Goal: Task Accomplishment & Management: Manage account settings

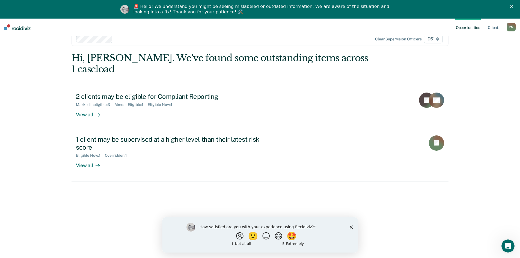
scroll to position [19, 0]
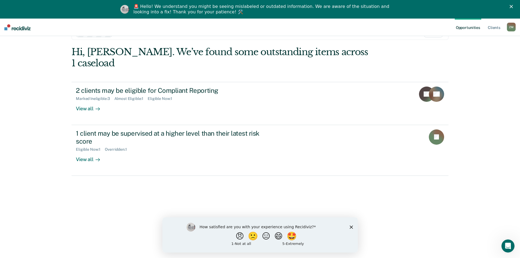
click at [348, 225] on div "How satisfied are you with your experience using Recidiviz? 😠 🙁 😑 😄 🤩 1 - Not a…" at bounding box center [259, 234] width 195 height 35
click at [353, 227] on div "How satisfied are you with your experience using Recidiviz? 😠 🙁 😑 😄 🤩 1 - Not a…" at bounding box center [259, 234] width 195 height 35
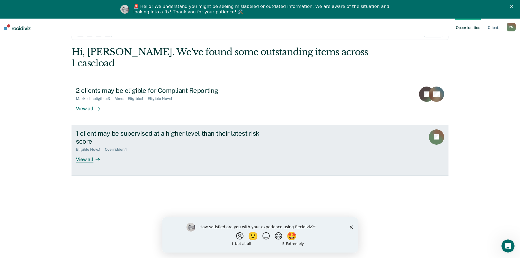
click at [89, 152] on div "View all" at bounding box center [91, 157] width 31 height 11
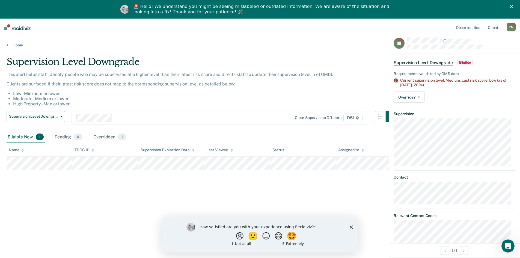
click at [513, 8] on icon "Close" at bounding box center [511, 6] width 3 height 3
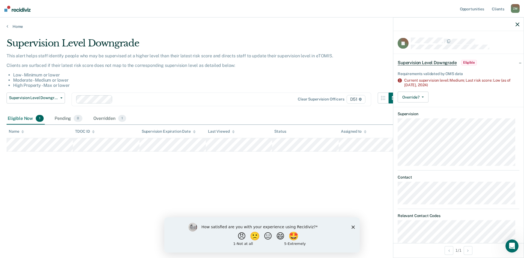
drag, startPoint x: 281, startPoint y: 118, endPoint x: 259, endPoint y: 119, distance: 22.7
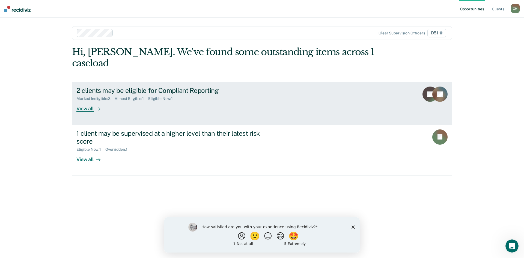
click at [101, 101] on div "View all" at bounding box center [91, 106] width 31 height 11
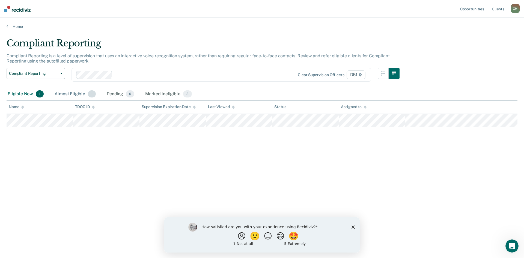
click at [76, 95] on div "Almost Eligible 1" at bounding box center [74, 94] width 43 height 12
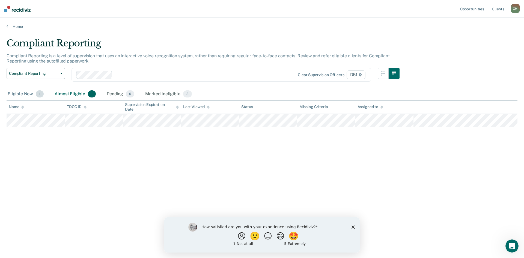
click at [31, 94] on div "Eligible Now 1" at bounding box center [26, 94] width 38 height 12
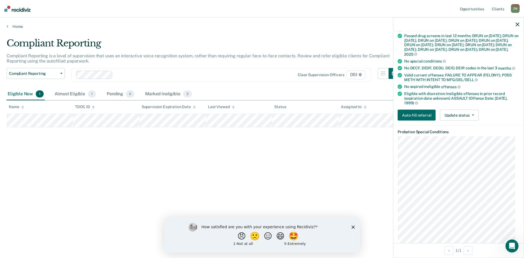
scroll to position [82, 0]
click at [459, 120] on button "Update status" at bounding box center [459, 114] width 38 height 11
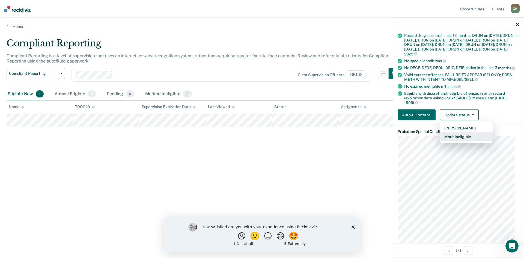
click at [456, 139] on button "Mark Ineligible" at bounding box center [466, 136] width 53 height 9
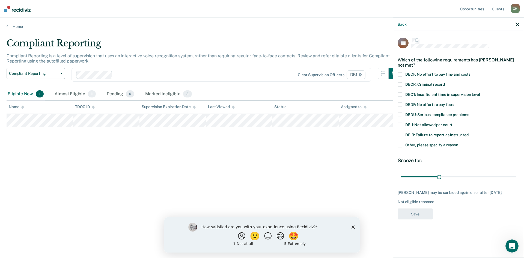
scroll to position [0, 0]
click at [410, 148] on label "Other, please specify a reason" at bounding box center [459, 147] width 122 height 6
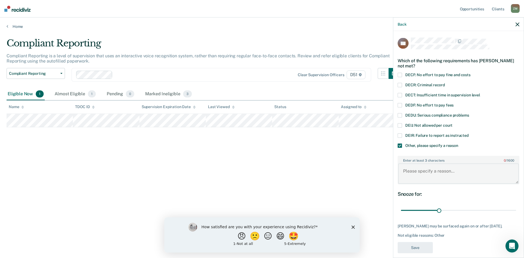
click at [415, 167] on textarea "Enter at least 3 characters 0 / 1600" at bounding box center [458, 173] width 121 height 20
type textarea "Monthly drug screens"
drag, startPoint x: 438, startPoint y: 209, endPoint x: 495, endPoint y: 209, distance: 56.2
type input "90"
click at [516, 207] on input "range" at bounding box center [458, 211] width 115 height 10
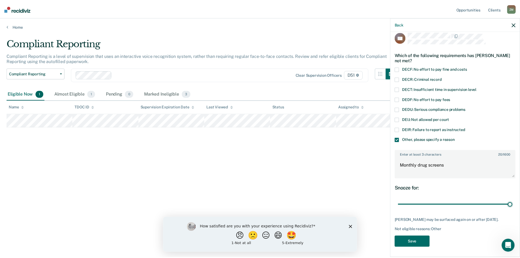
scroll to position [10, 0]
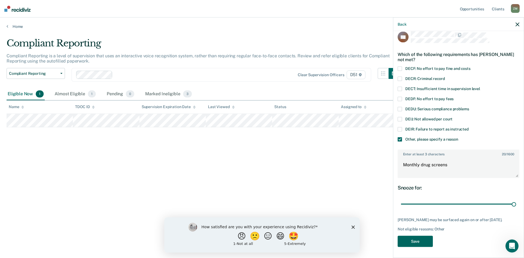
click at [424, 238] on button "Save" at bounding box center [415, 241] width 35 height 11
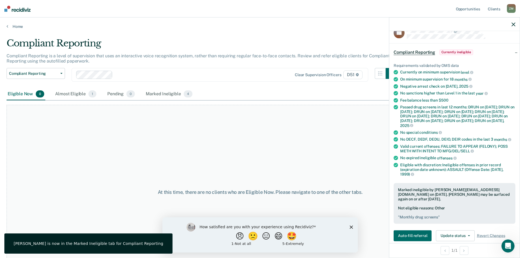
click at [517, 26] on div at bounding box center [454, 24] width 130 height 14
click at [516, 26] on div at bounding box center [454, 24] width 130 height 14
click at [510, 22] on div at bounding box center [454, 24] width 130 height 14
click at [513, 23] on icon "button" at bounding box center [513, 24] width 4 height 4
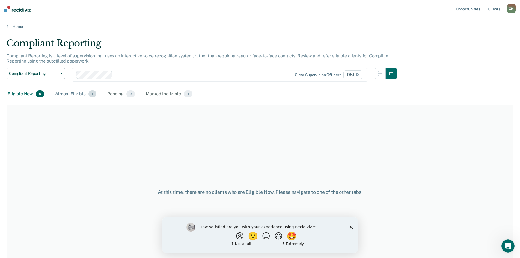
click at [82, 95] on div "Almost Eligible 1" at bounding box center [75, 94] width 43 height 12
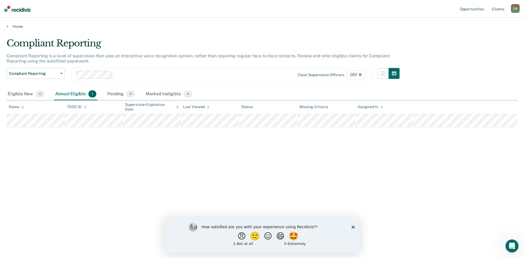
click at [351, 224] on div "How satisfied are you with your experience using Recidiviz? 😠 🙁 😑 😄 🤩 1 - Not a…" at bounding box center [261, 234] width 195 height 35
click at [353, 225] on icon "Close survey" at bounding box center [353, 226] width 3 height 3
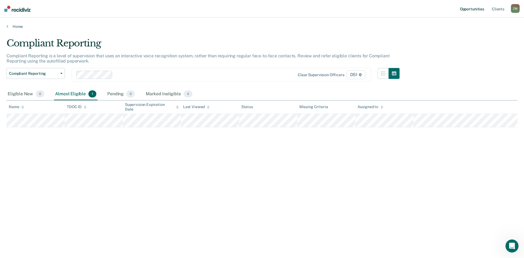
click at [471, 11] on link "Opportunities" at bounding box center [472, 8] width 26 height 17
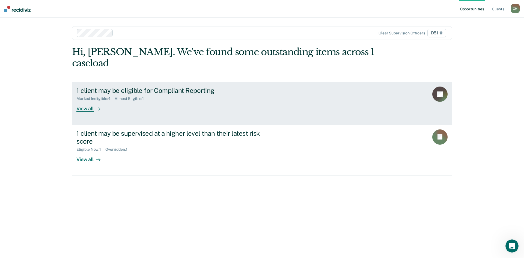
click at [91, 101] on div "View all" at bounding box center [91, 106] width 31 height 11
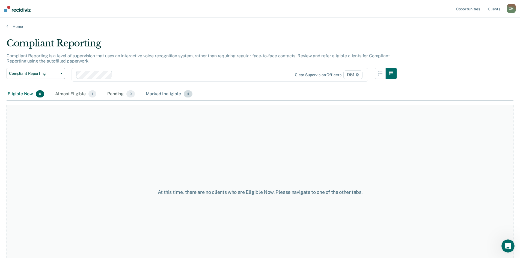
click at [174, 88] on div "Marked Ineligible 4" at bounding box center [169, 94] width 49 height 12
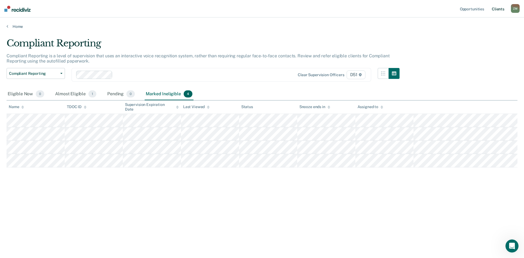
click at [502, 13] on link "Client s" at bounding box center [498, 8] width 15 height 17
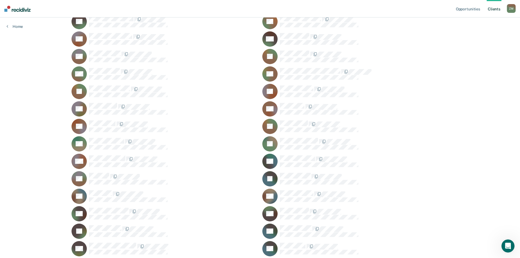
scroll to position [59, 0]
